Goal: Navigation & Orientation: Go to known website

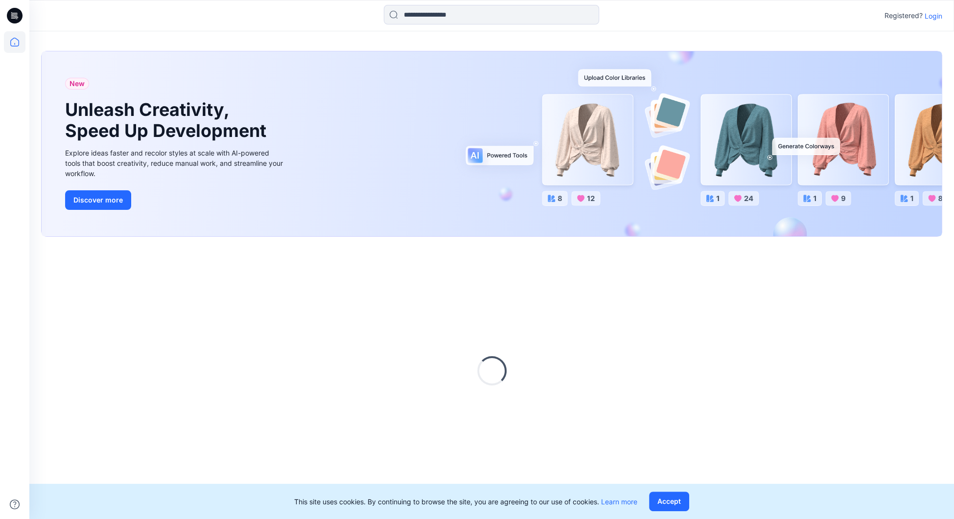
click at [933, 13] on p "Login" at bounding box center [934, 16] width 18 height 10
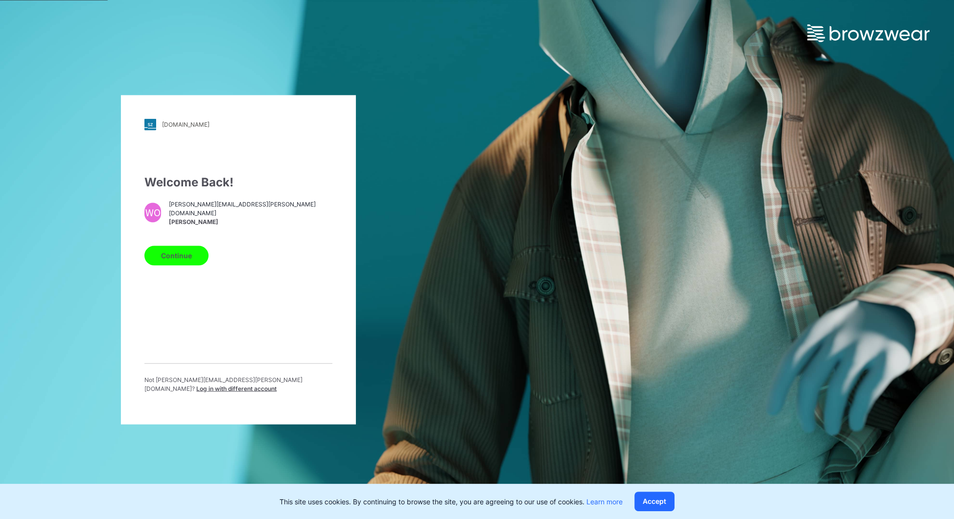
click at [180, 265] on button "Continue" at bounding box center [176, 256] width 64 height 20
click at [180, 260] on button "Continue" at bounding box center [176, 256] width 64 height 20
click at [168, 261] on button "Continue" at bounding box center [176, 256] width 64 height 20
click at [180, 259] on button "Continue" at bounding box center [176, 256] width 64 height 20
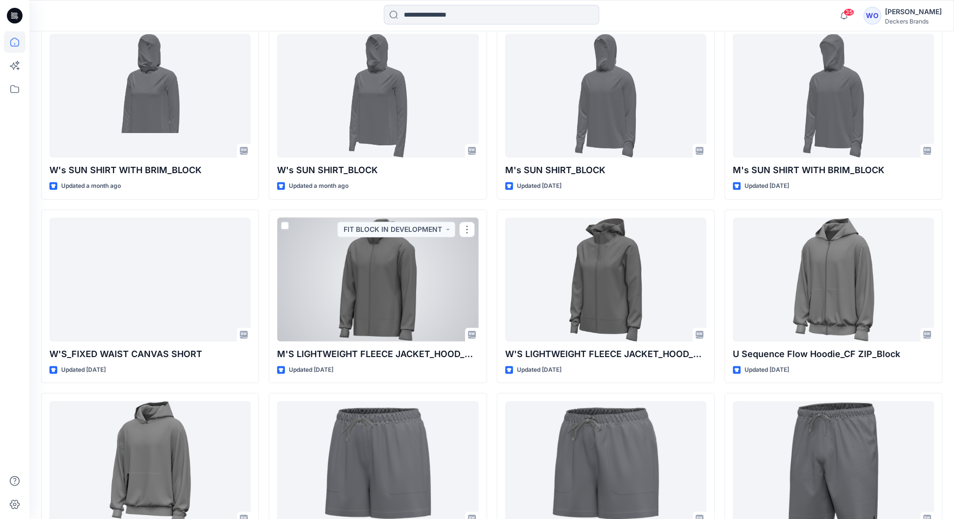
scroll to position [686, 0]
